Goal: Transaction & Acquisition: Purchase product/service

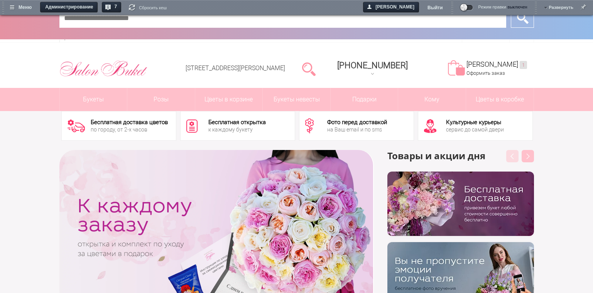
click at [272, 23] on input "text" at bounding box center [282, 17] width 447 height 19
click at [473, 7] on span at bounding box center [467, 8] width 12 height 6
drag, startPoint x: 391, startPoint y: 20, endPoint x: 398, endPoint y: 18, distance: 6.8
click at [391, 20] on input "text" at bounding box center [282, 17] width 447 height 19
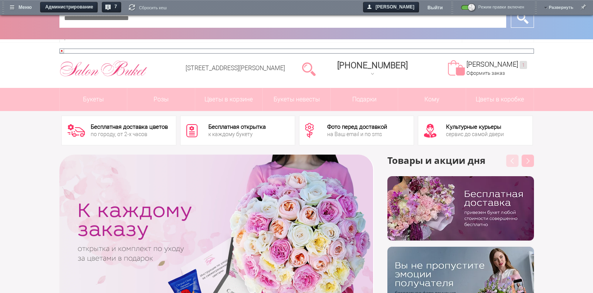
click at [251, 22] on input "text" at bounding box center [282, 17] width 447 height 19
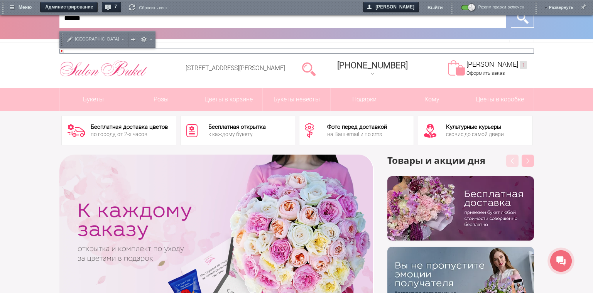
type input "******"
click at [511, 8] on input "*" at bounding box center [522, 17] width 23 height 19
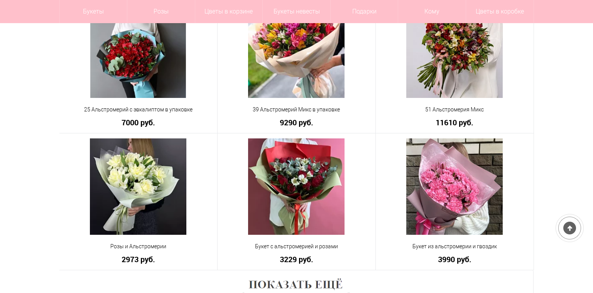
scroll to position [502, 0]
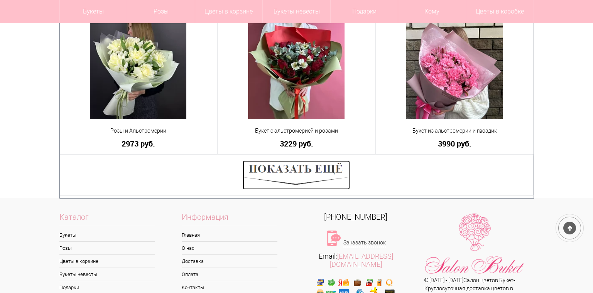
click at [330, 175] on img at bounding box center [296, 175] width 107 height 29
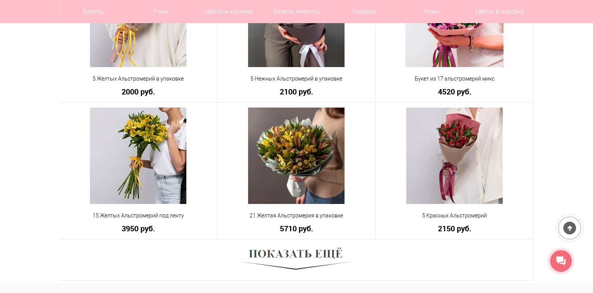
scroll to position [888, 0]
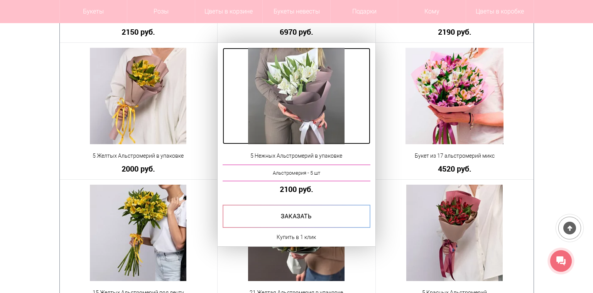
click at [321, 81] on img at bounding box center [296, 96] width 97 height 97
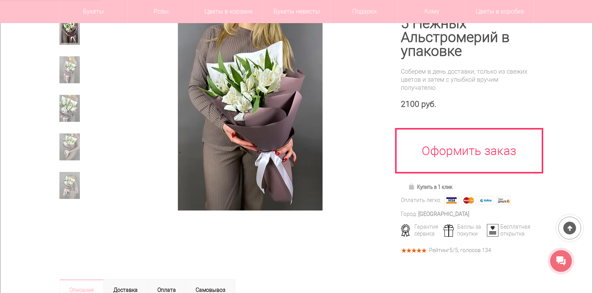
scroll to position [77, 0]
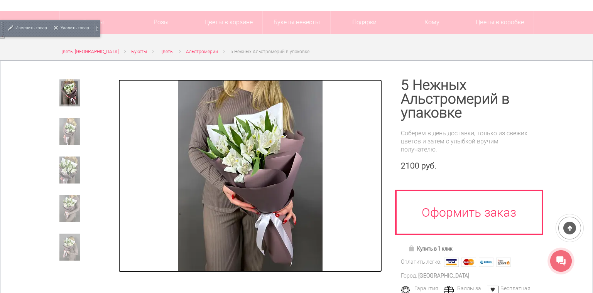
click at [296, 137] on img at bounding box center [250, 176] width 145 height 193
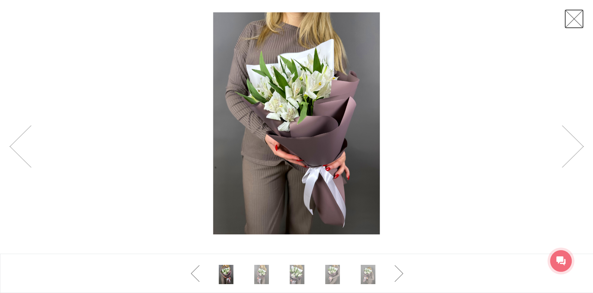
click at [578, 20] on link at bounding box center [574, 18] width 19 height 19
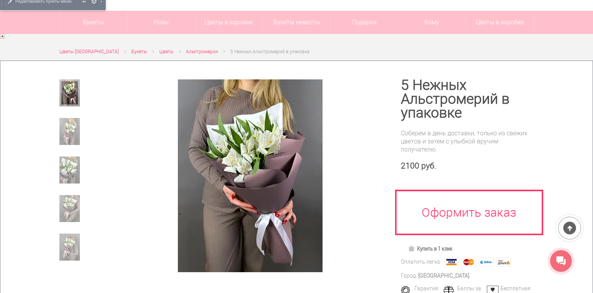
scroll to position [0, 0]
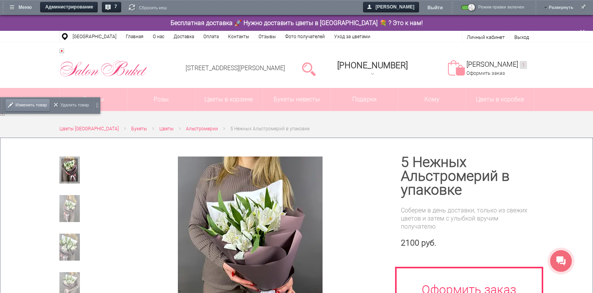
click at [20, 100] on span "Изменить товар" at bounding box center [31, 105] width 32 height 16
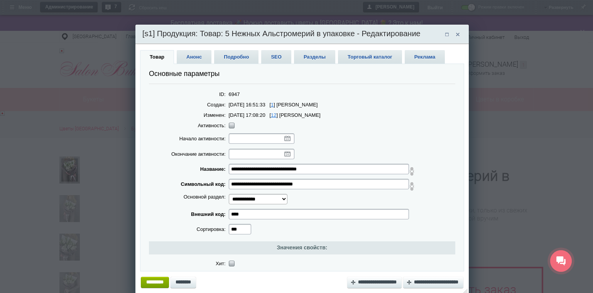
click at [202, 58] on span "Анонс" at bounding box center [194, 57] width 35 height 14
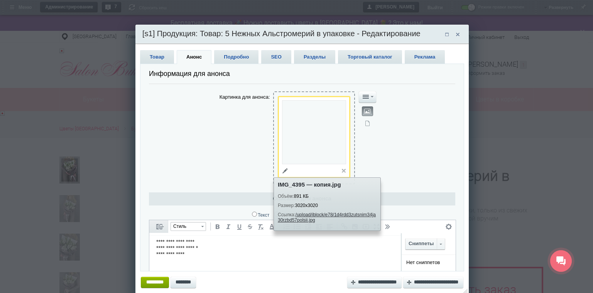
click at [286, 173] on span at bounding box center [285, 171] width 15 height 14
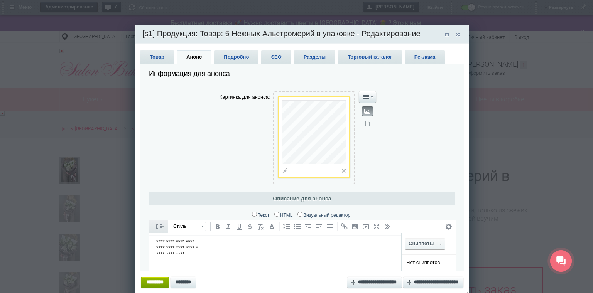
click at [235, 56] on span "Подробно" at bounding box center [236, 57] width 44 height 14
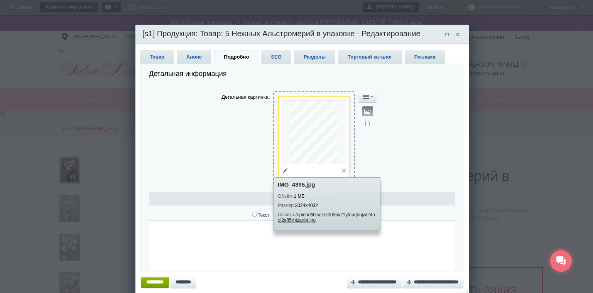
click at [283, 169] on span at bounding box center [285, 171] width 15 height 14
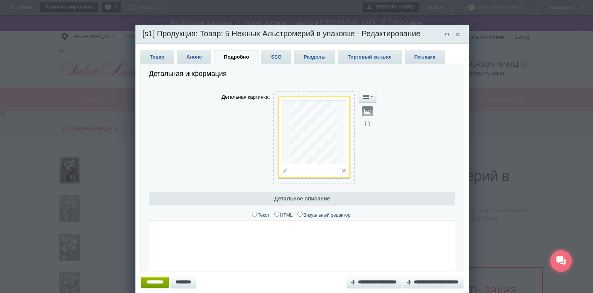
click at [166, 54] on span "Товар" at bounding box center [157, 57] width 34 height 14
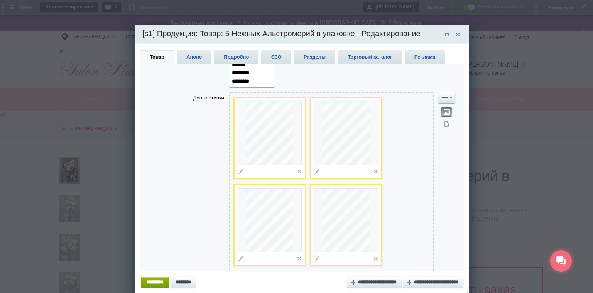
scroll to position [1390, 0]
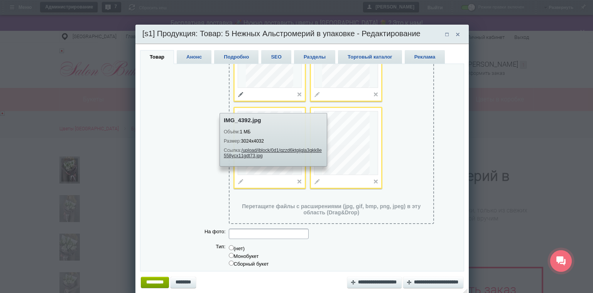
click at [234, 102] on span at bounding box center [241, 95] width 15 height 14
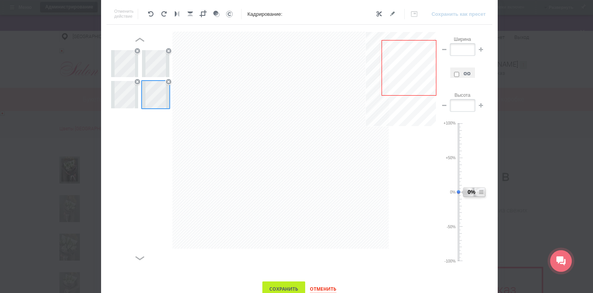
scroll to position [154, 0]
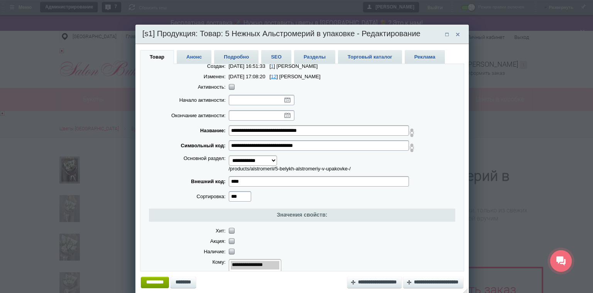
scroll to position [0, 0]
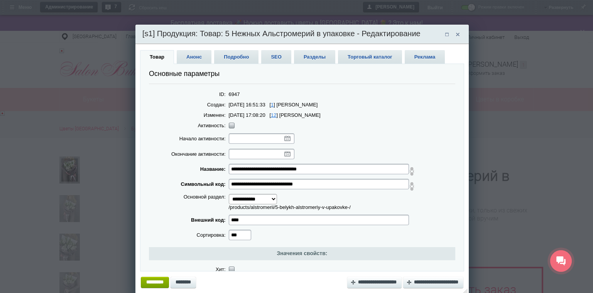
drag, startPoint x: 317, startPoint y: 169, endPoint x: 214, endPoint y: 168, distance: 103.5
click at [214, 168] on tr "**********" at bounding box center [302, 169] width 307 height 15
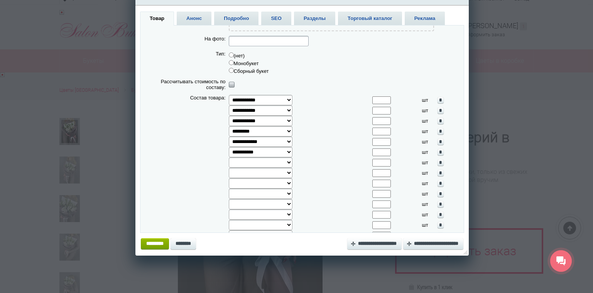
scroll to position [1583, 0]
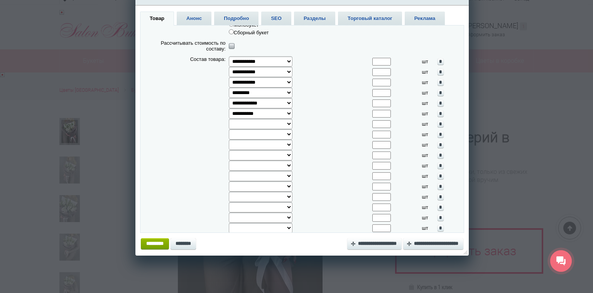
click at [183, 18] on span "Анонс" at bounding box center [194, 19] width 35 height 14
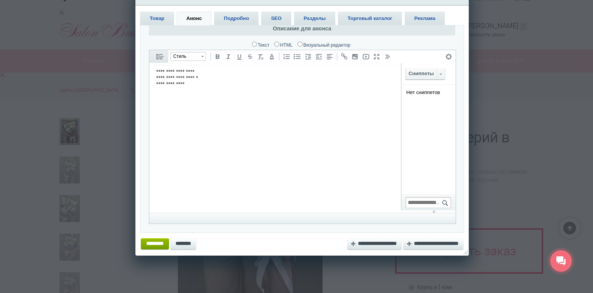
scroll to position [132, 0]
drag, startPoint x: 208, startPoint y: 90, endPoint x: 152, endPoint y: 73, distance: 58.6
click at [152, 73] on html "**********" at bounding box center [291, 139] width 284 height 147
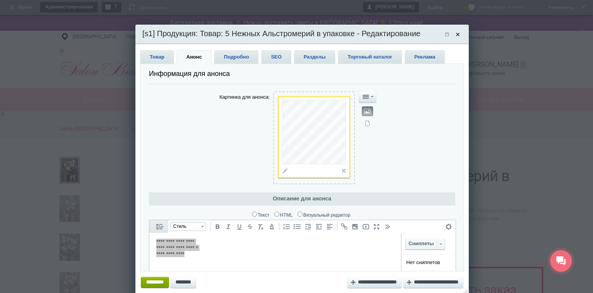
click at [460, 35] on span at bounding box center [457, 35] width 11 height 12
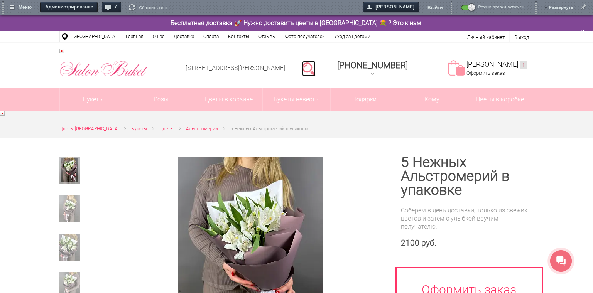
drag, startPoint x: 326, startPoint y: 68, endPoint x: 322, endPoint y: 68, distance: 3.9
click at [316, 68] on link at bounding box center [309, 68] width 14 height 15
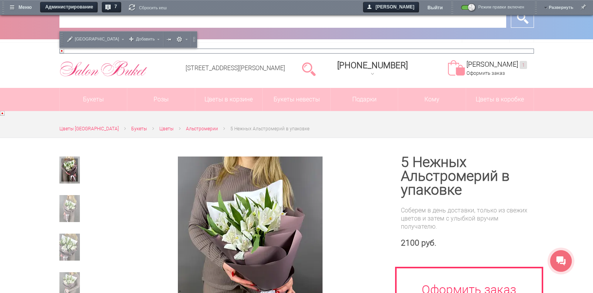
paste input "**********"
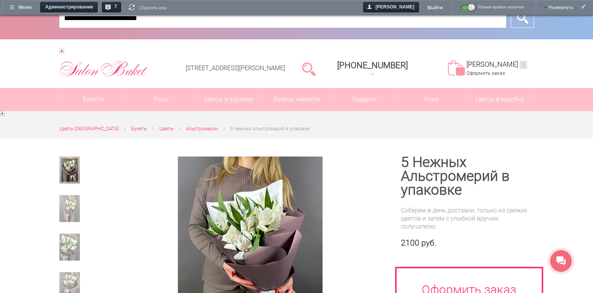
type input "**********"
click at [511, 8] on input "*" at bounding box center [522, 17] width 23 height 19
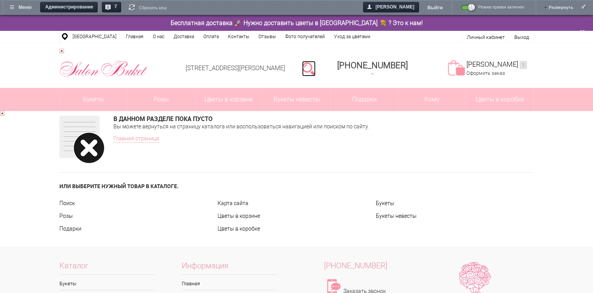
click at [316, 67] on link at bounding box center [309, 68] width 14 height 15
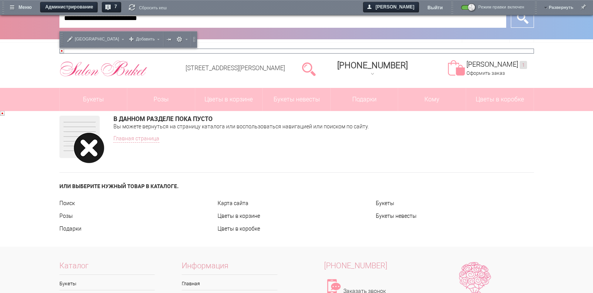
click at [264, 26] on input "**********" at bounding box center [282, 17] width 447 height 19
type input "*"
type input "***"
click at [511, 8] on input "*" at bounding box center [522, 17] width 23 height 19
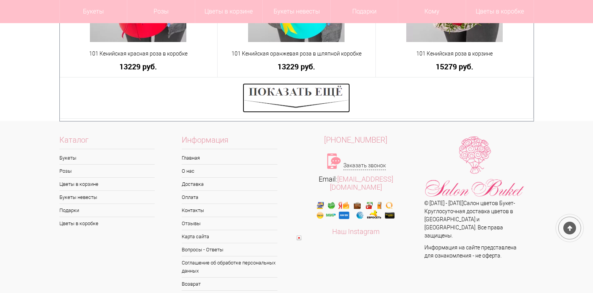
click at [285, 98] on img at bounding box center [296, 97] width 107 height 29
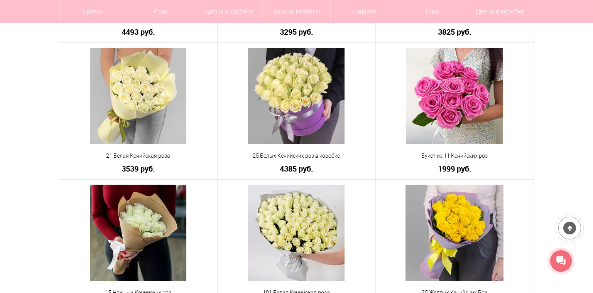
scroll to position [1042, 0]
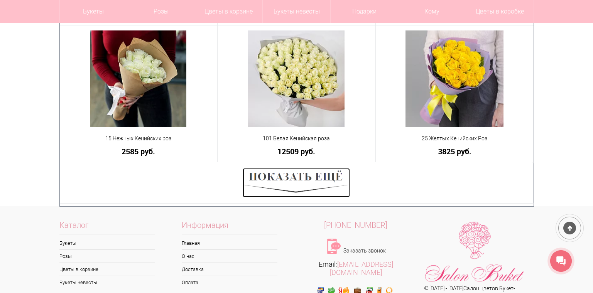
click at [295, 179] on img at bounding box center [296, 182] width 107 height 29
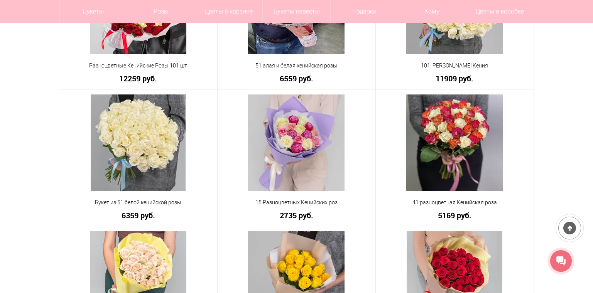
scroll to position [1544, 0]
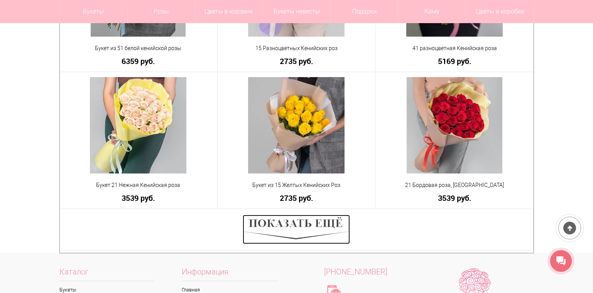
click at [274, 222] on img at bounding box center [296, 229] width 107 height 29
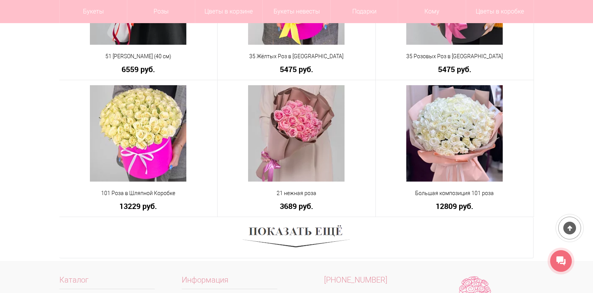
scroll to position [2162, 0]
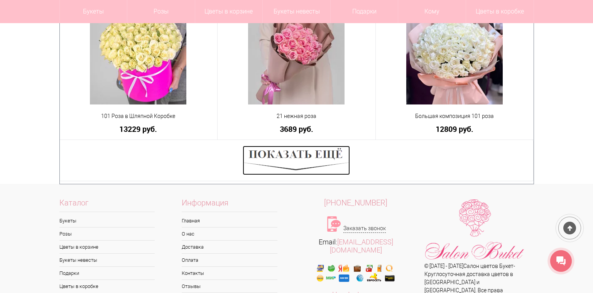
click at [329, 158] on img at bounding box center [296, 160] width 107 height 29
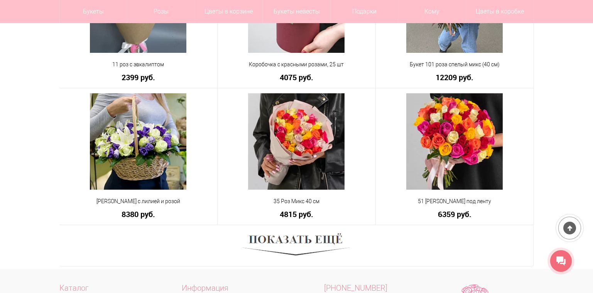
scroll to position [2702, 0]
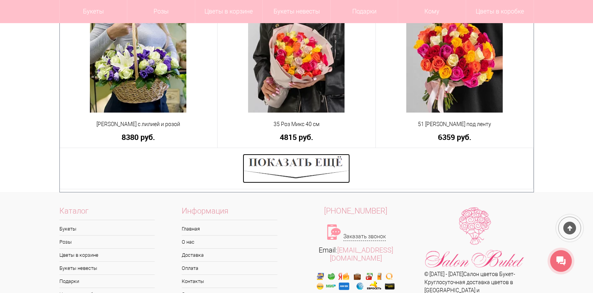
click at [294, 165] on img at bounding box center [296, 168] width 107 height 29
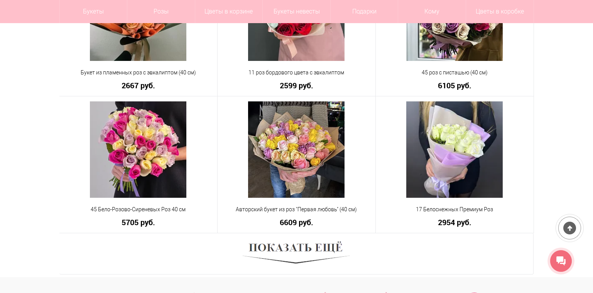
scroll to position [3243, 0]
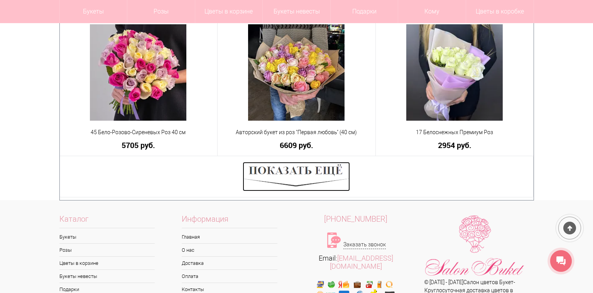
click at [331, 175] on img at bounding box center [296, 176] width 107 height 29
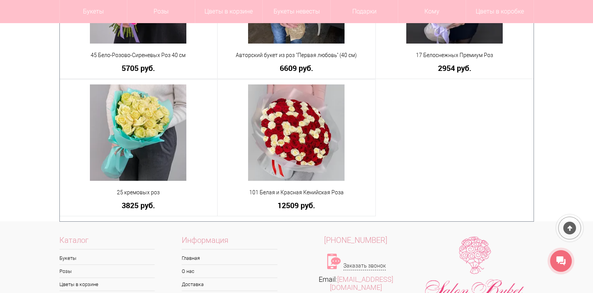
scroll to position [3359, 0]
